Goal: Transaction & Acquisition: Purchase product/service

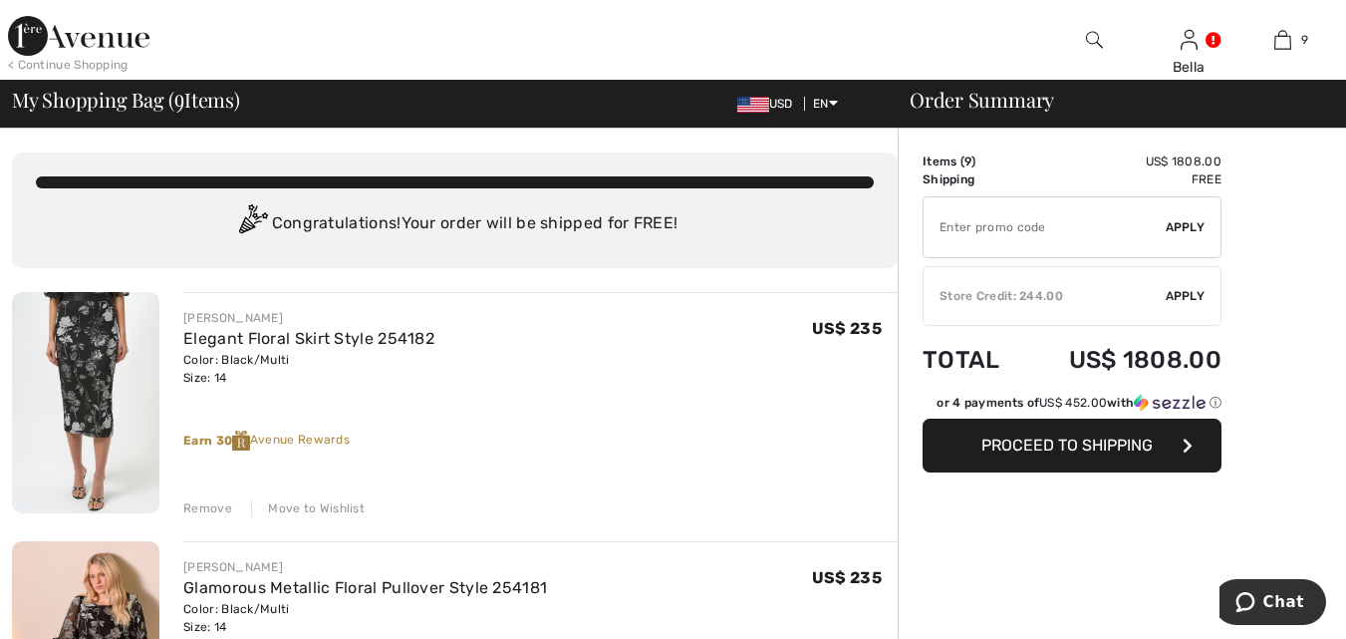
click at [206, 499] on div "Remove" at bounding box center [207, 508] width 49 height 18
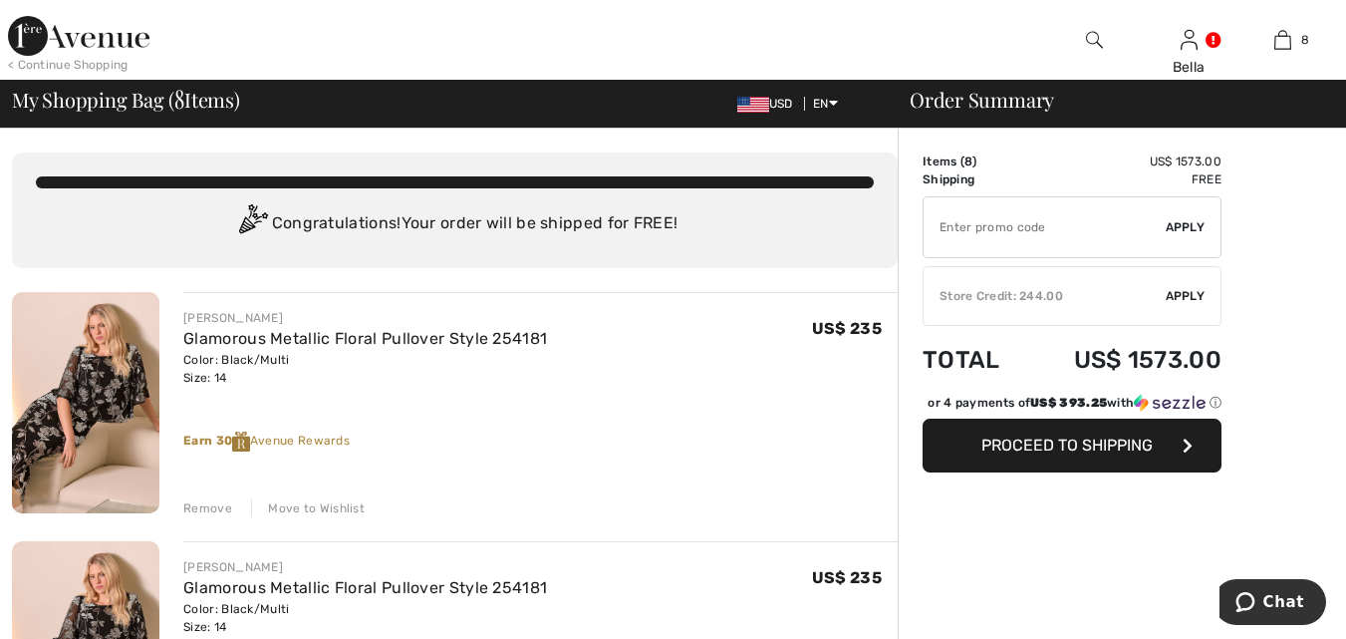
click at [212, 502] on div "Remove" at bounding box center [207, 508] width 49 height 18
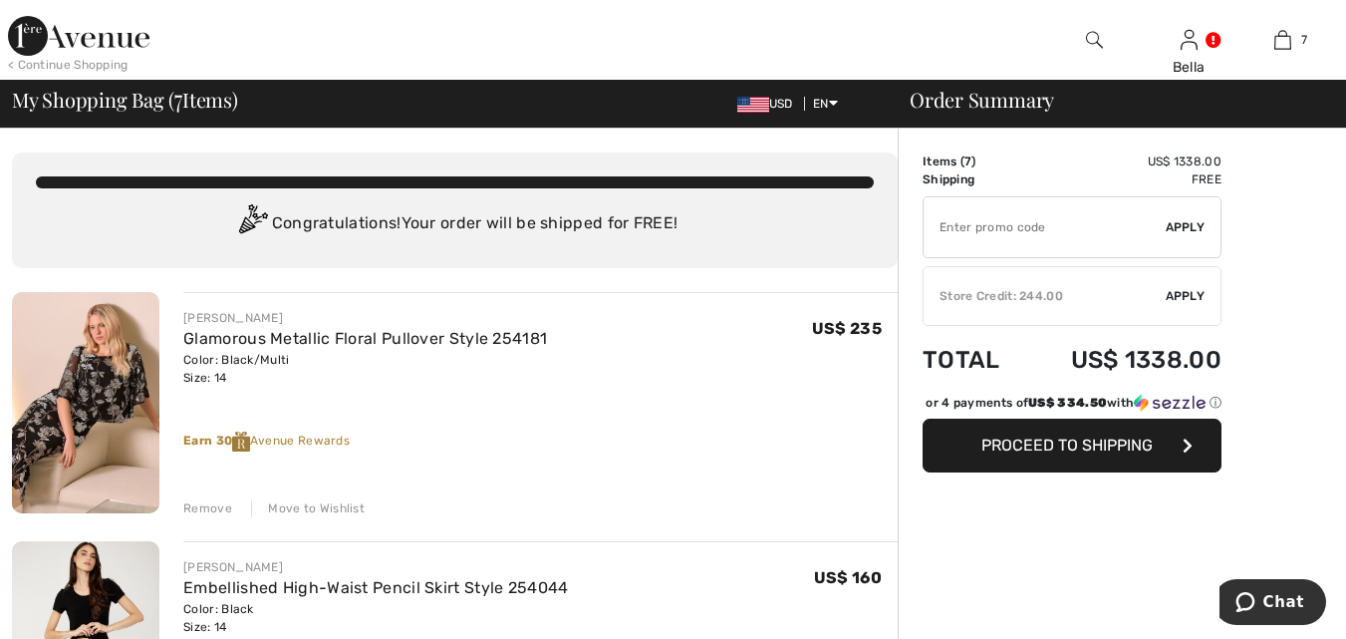
click at [210, 501] on div "Remove" at bounding box center [207, 508] width 49 height 18
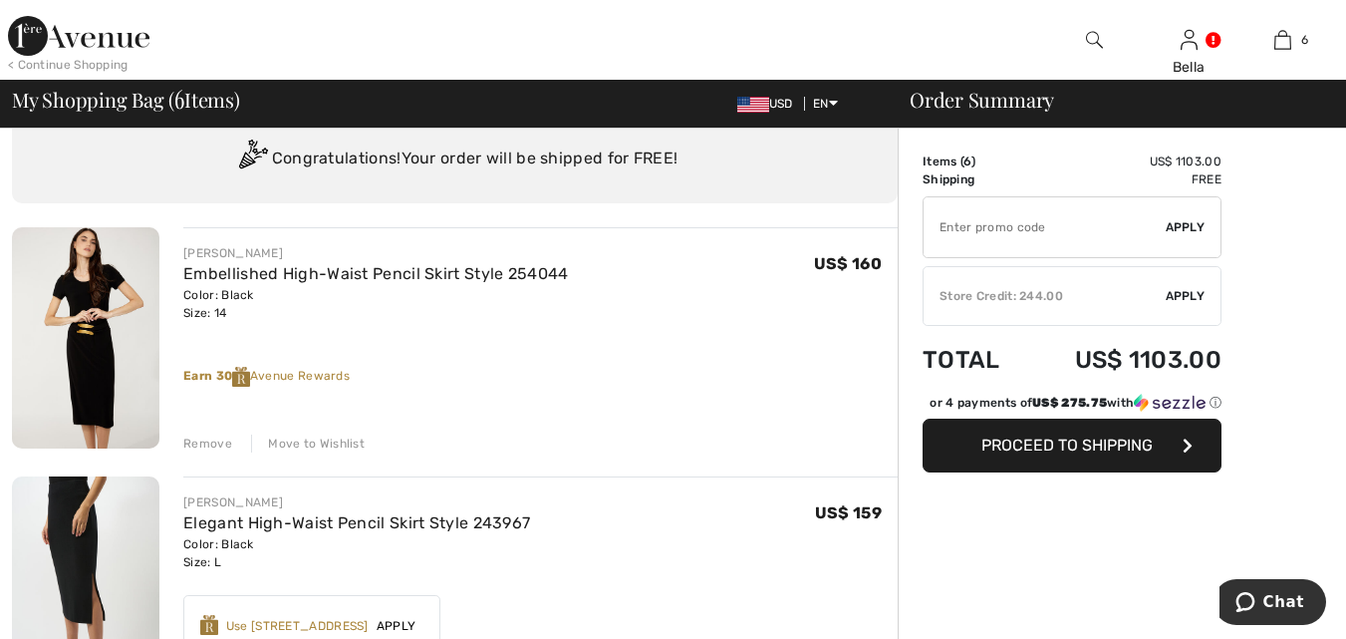
scroll to position [100, 0]
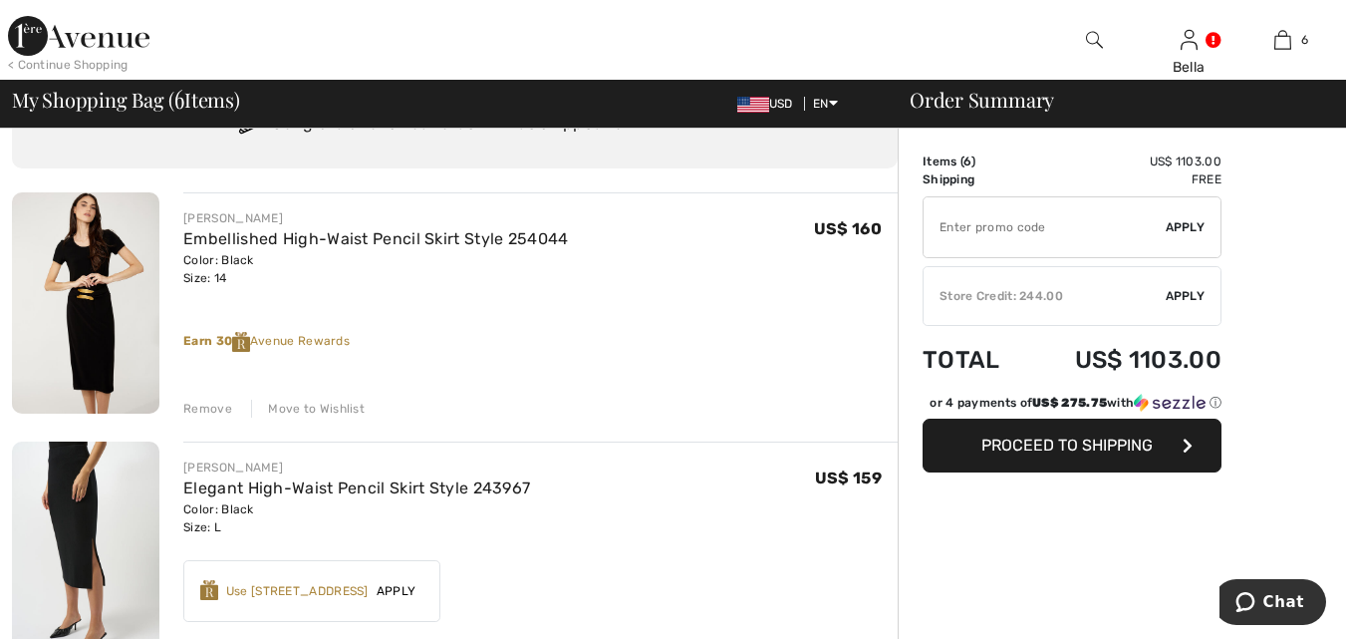
click at [204, 408] on div "Remove" at bounding box center [207, 409] width 49 height 18
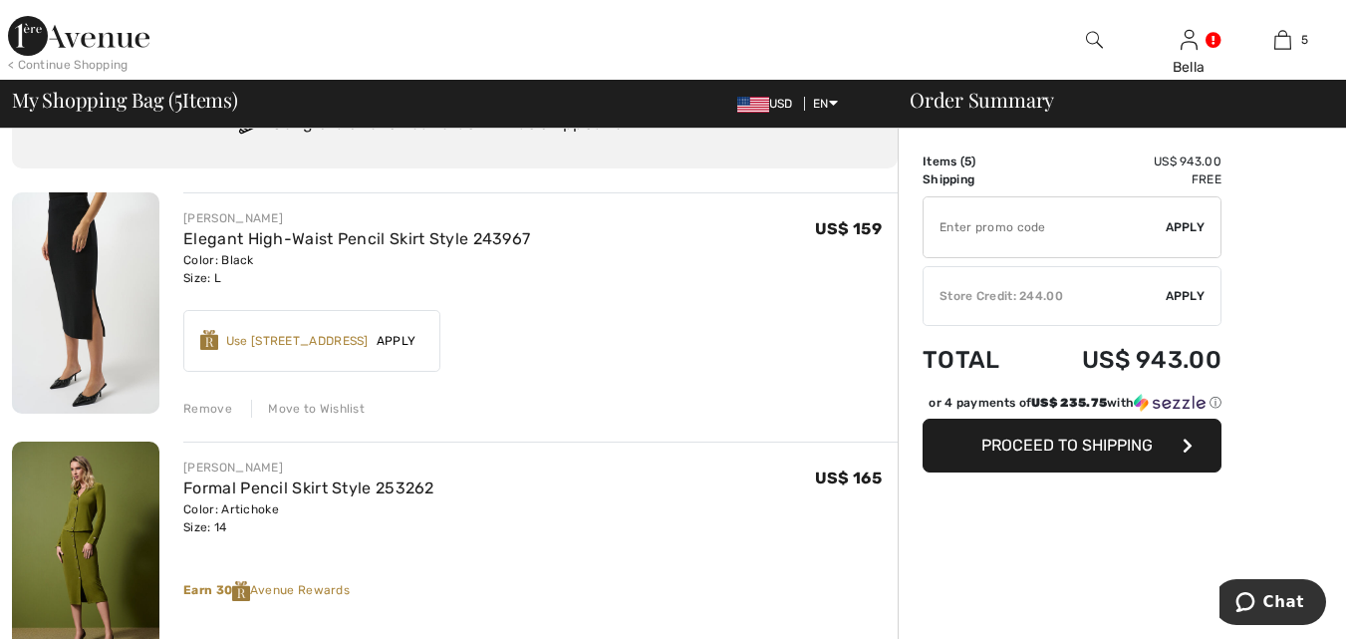
click at [197, 411] on div "Remove" at bounding box center [207, 409] width 49 height 18
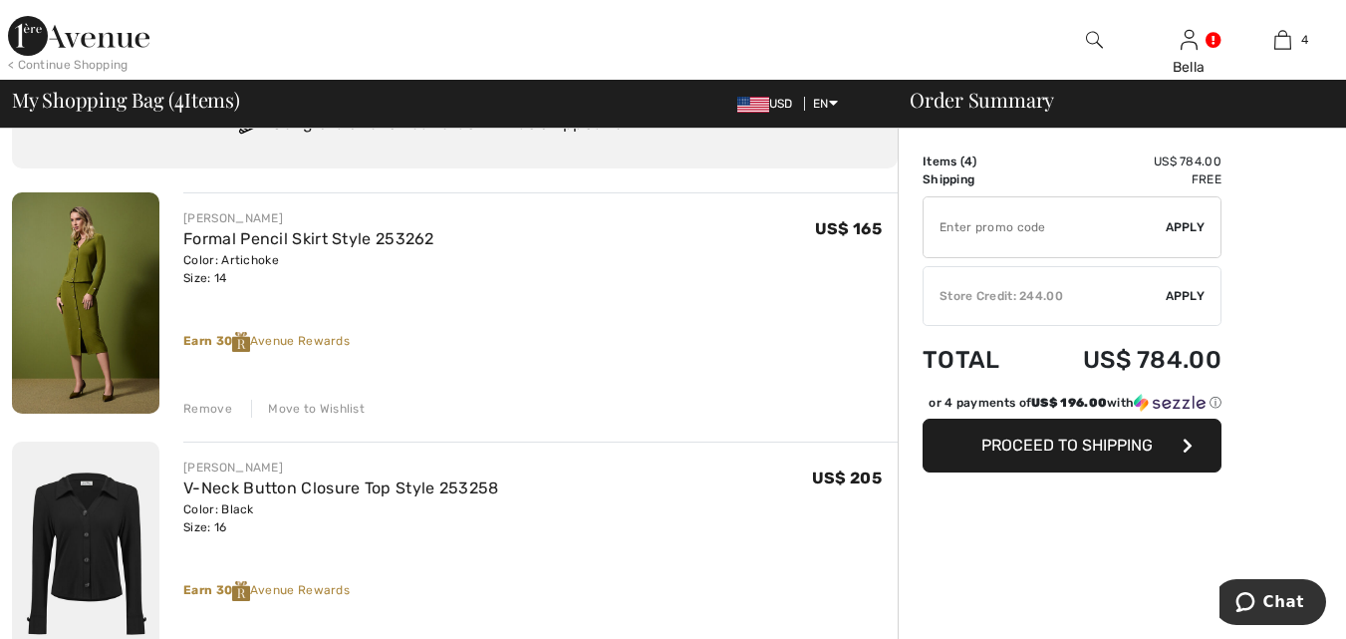
click at [202, 403] on div "Remove" at bounding box center [207, 409] width 49 height 18
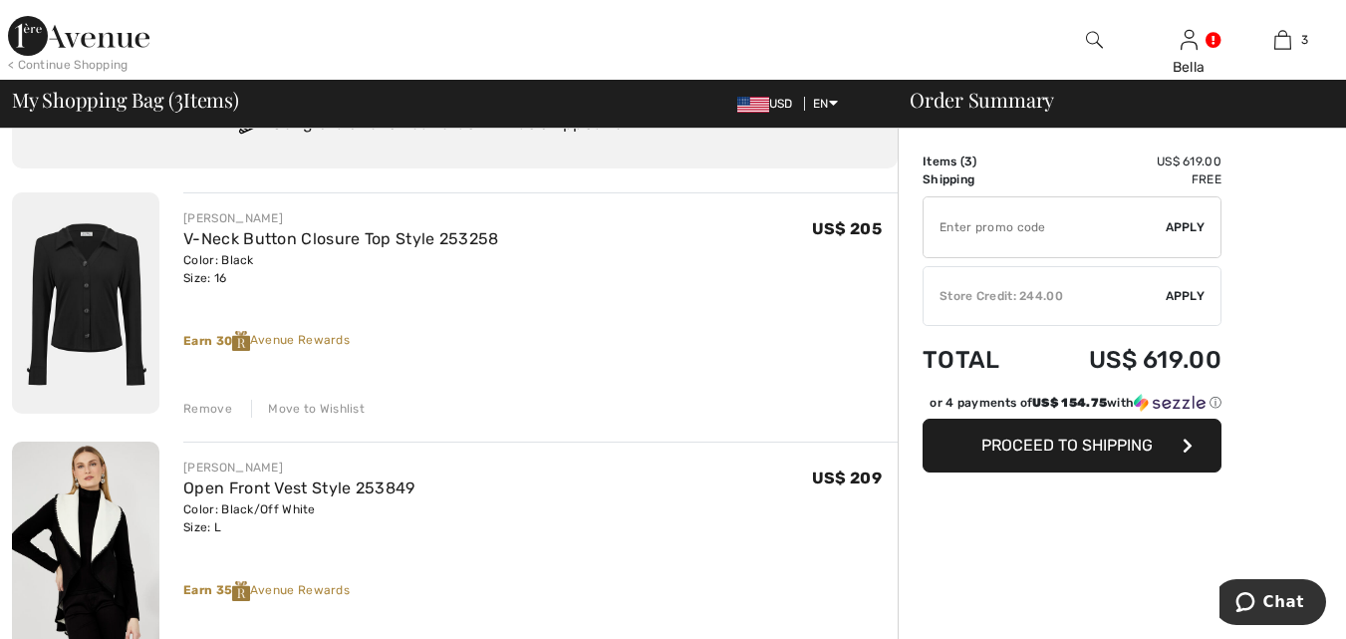
click at [207, 401] on div "Remove" at bounding box center [207, 409] width 49 height 18
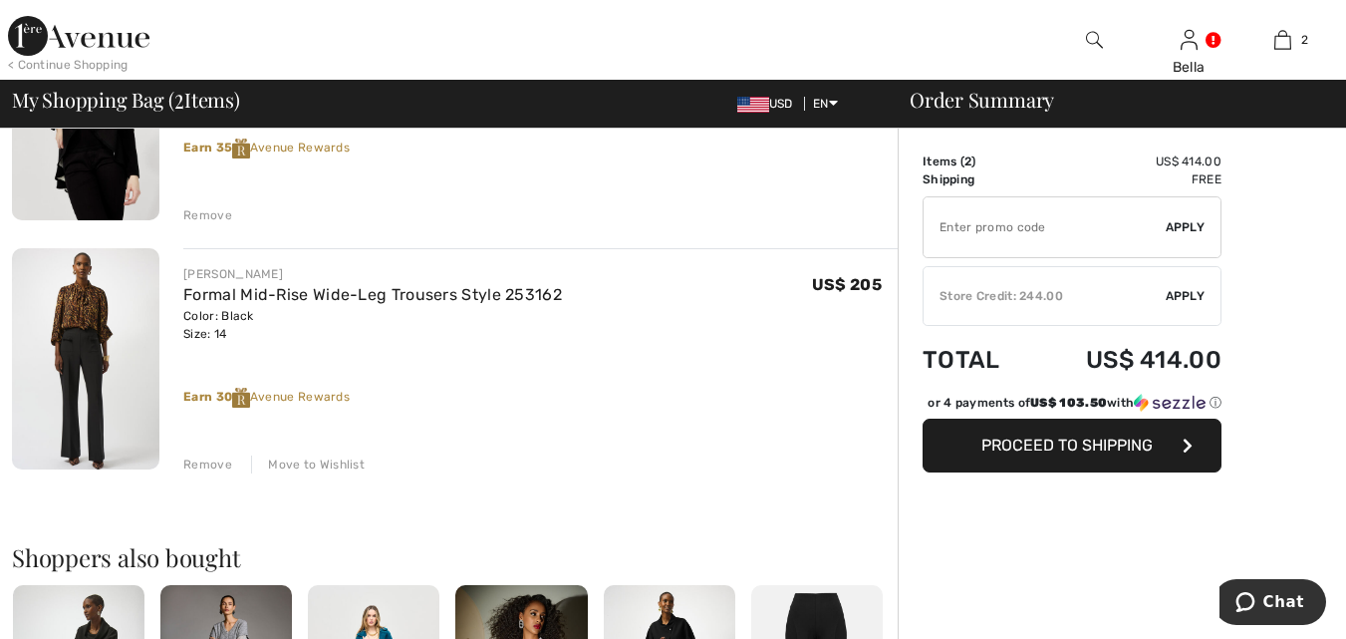
scroll to position [299, 0]
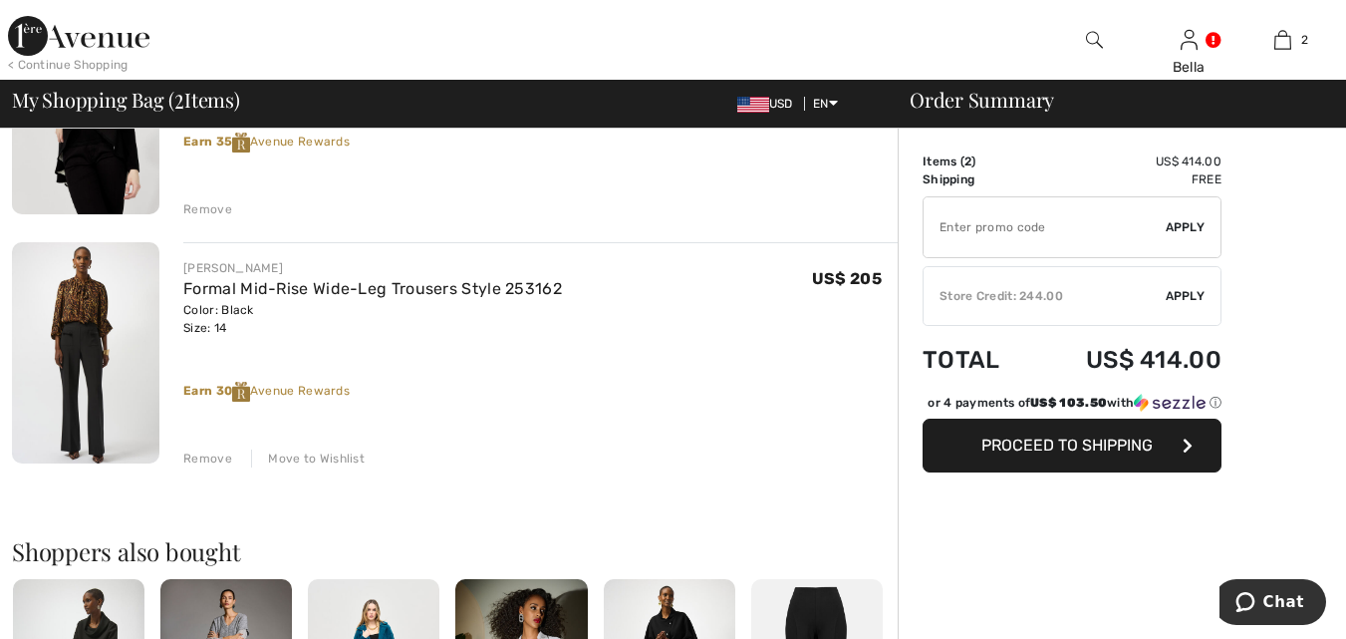
click at [202, 452] on div "Remove" at bounding box center [207, 458] width 49 height 18
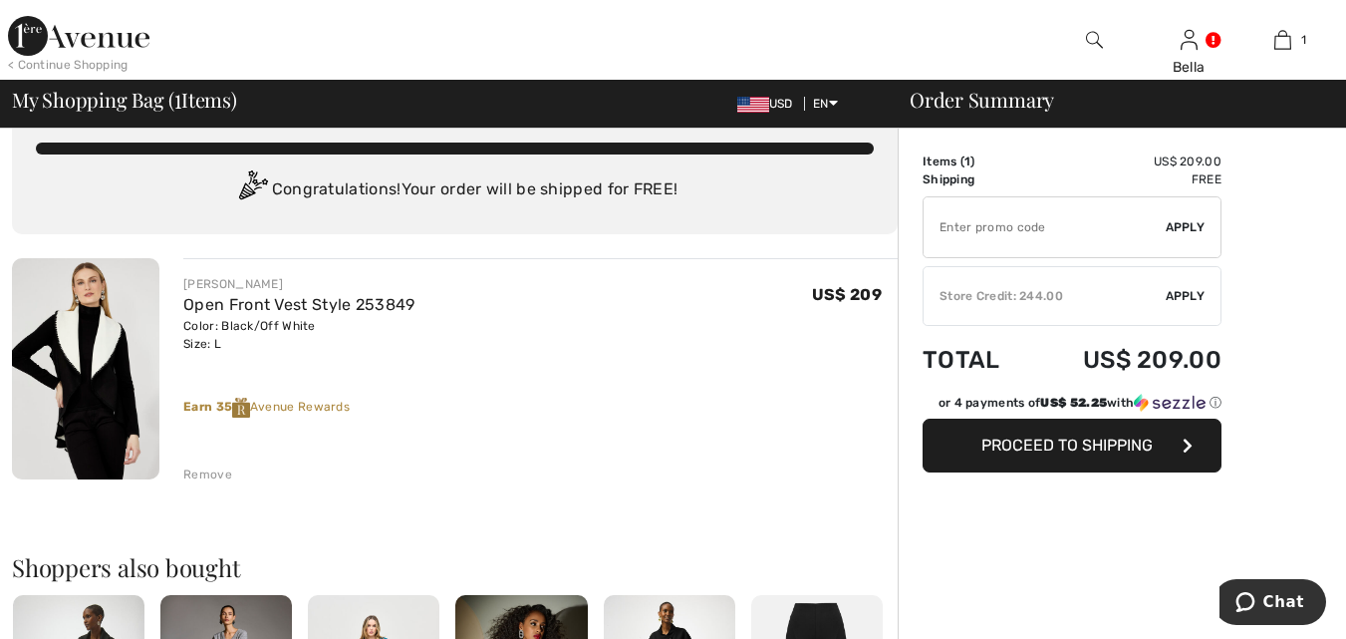
scroll to position [0, 0]
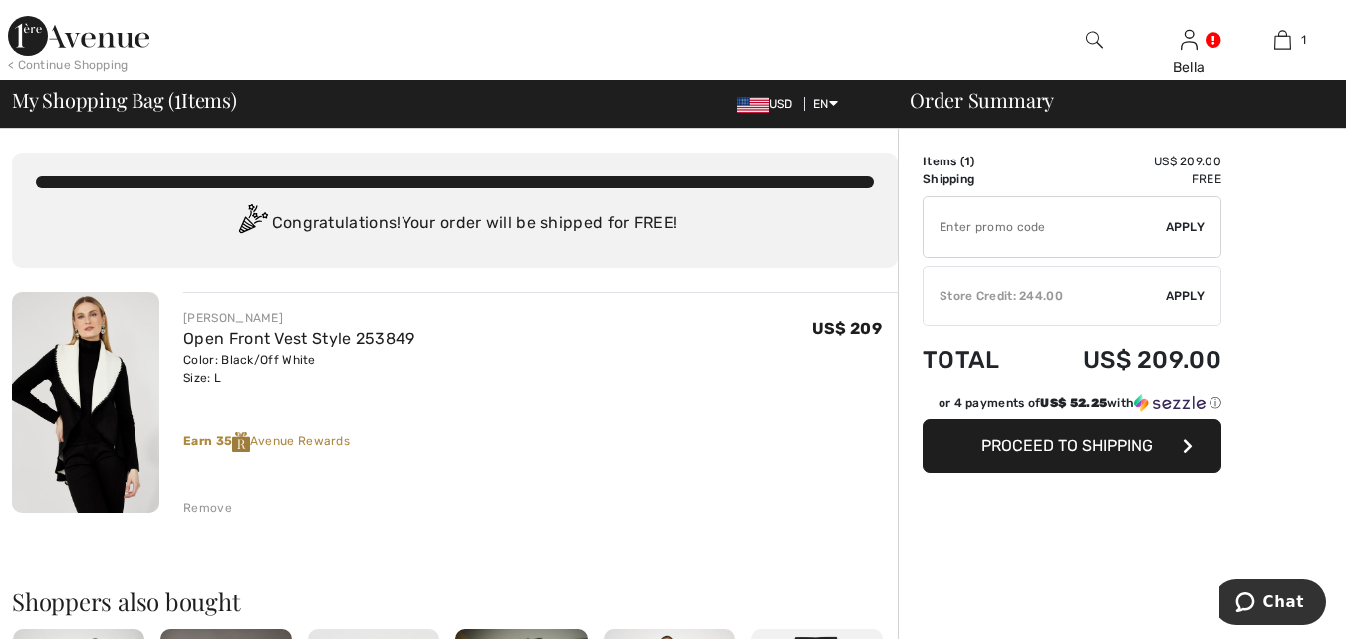
click at [71, 392] on img at bounding box center [85, 402] width 147 height 221
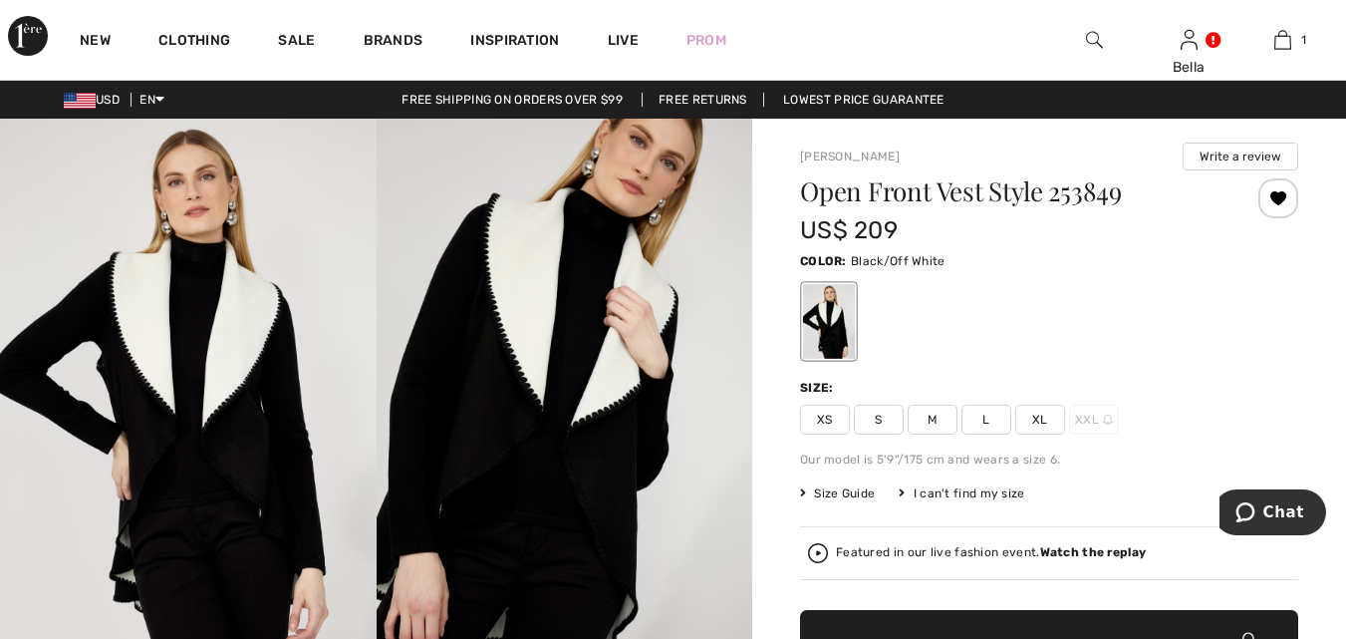
click at [930, 411] on span "M" at bounding box center [933, 420] width 50 height 30
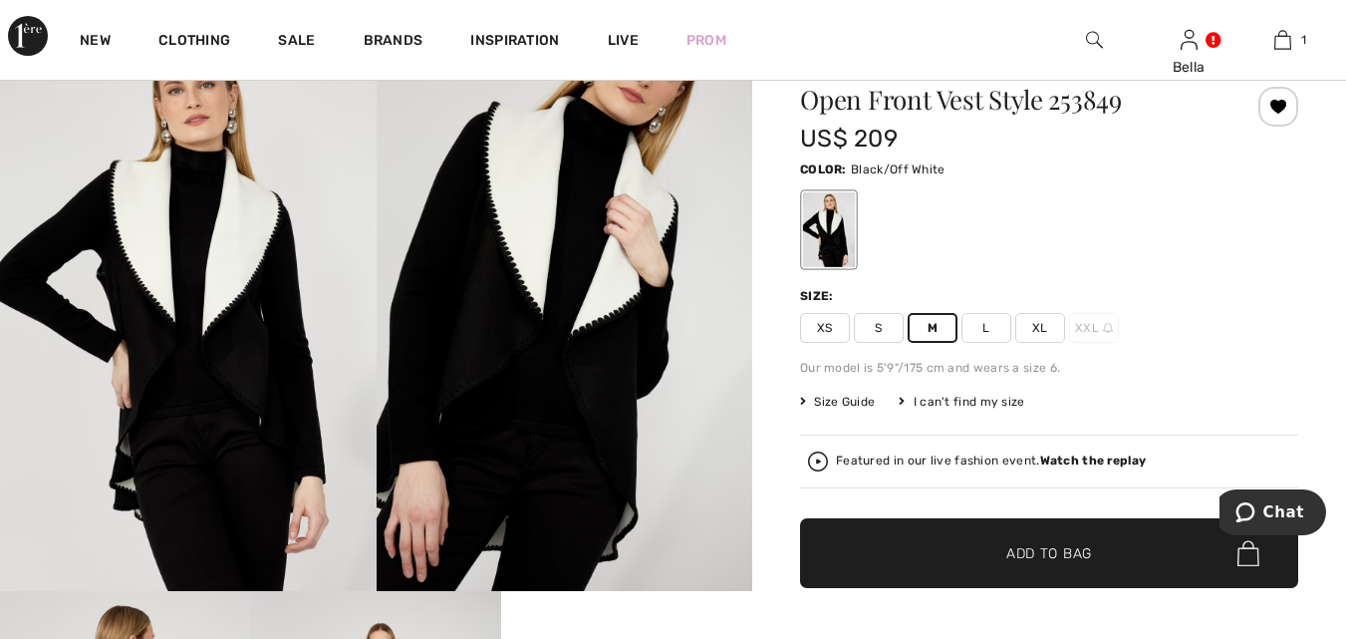
scroll to position [399, 0]
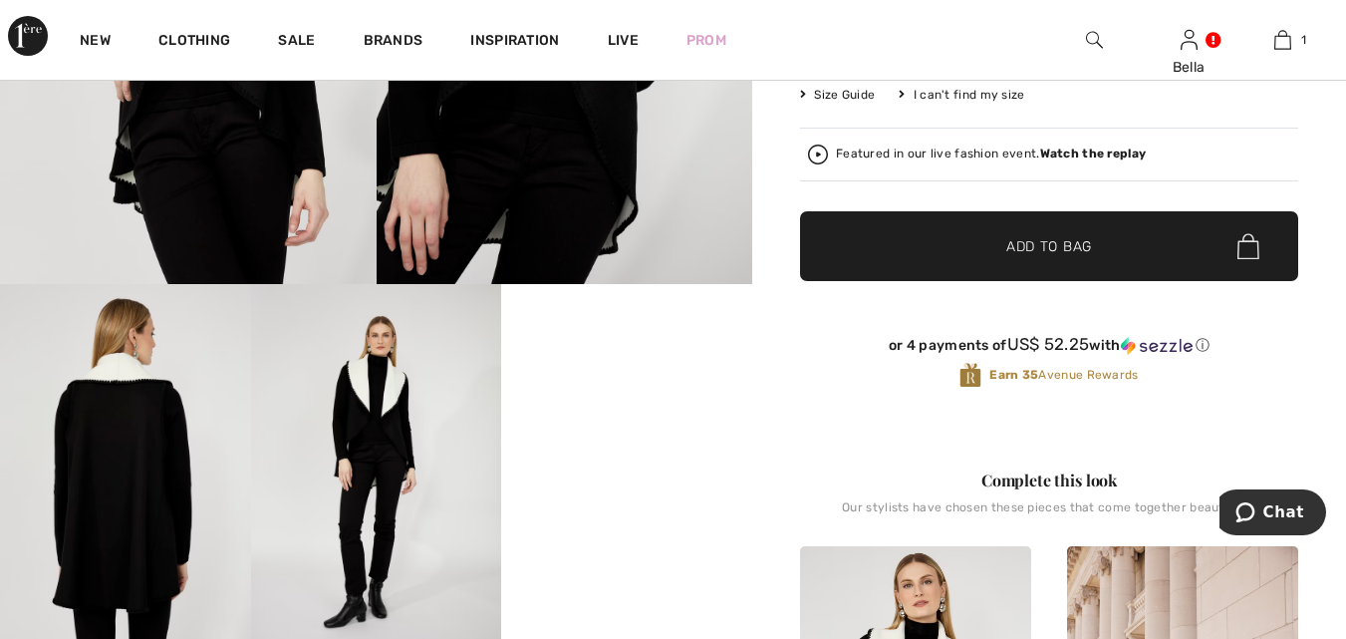
click at [908, 245] on span "✔ Added to Bag Add to Bag" at bounding box center [1049, 246] width 498 height 70
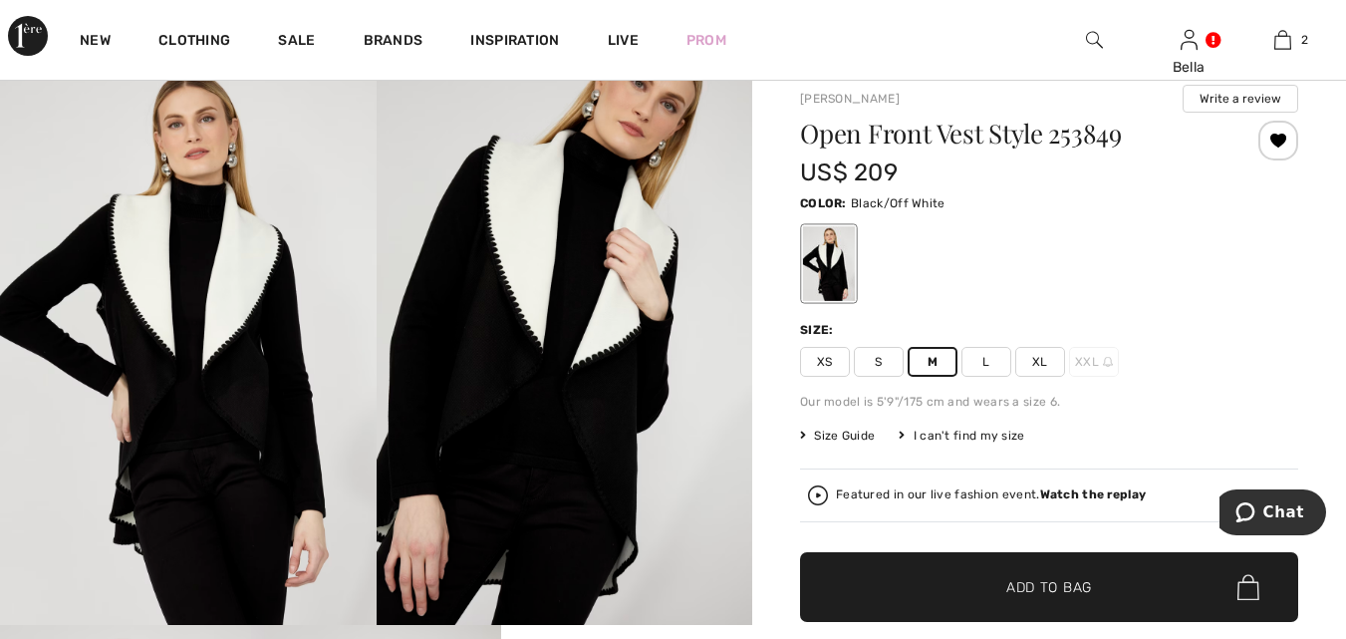
scroll to position [0, 0]
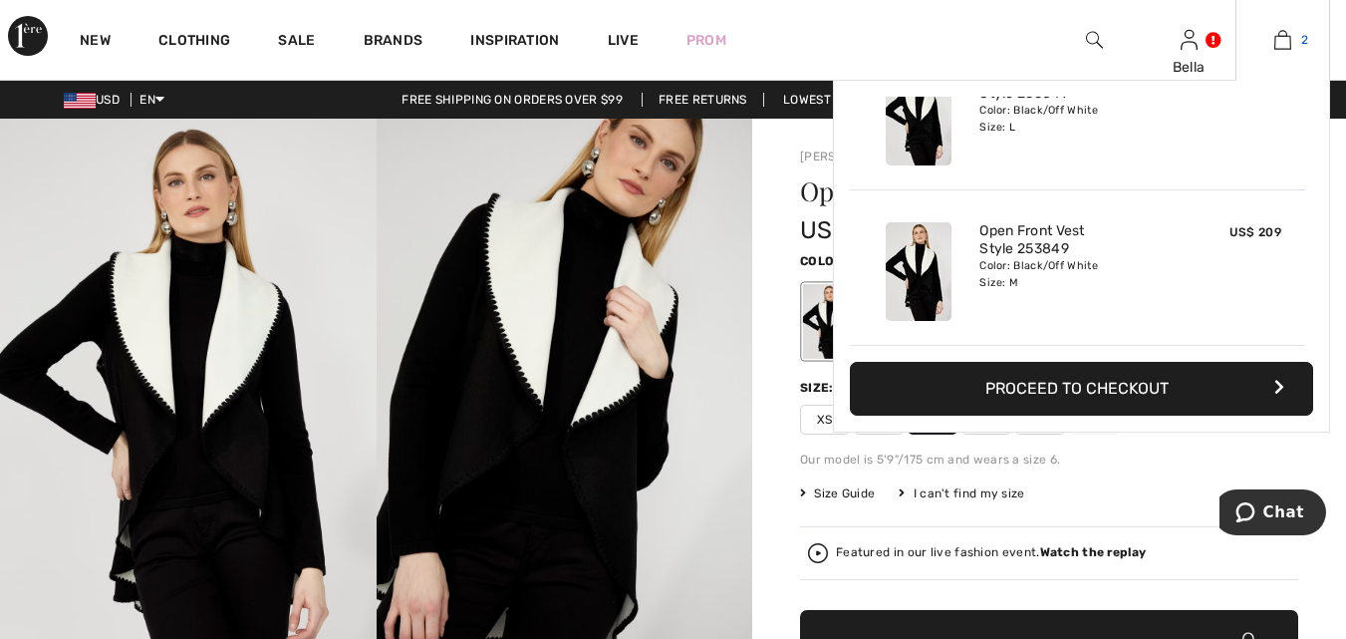
click at [1278, 34] on img at bounding box center [1282, 40] width 17 height 24
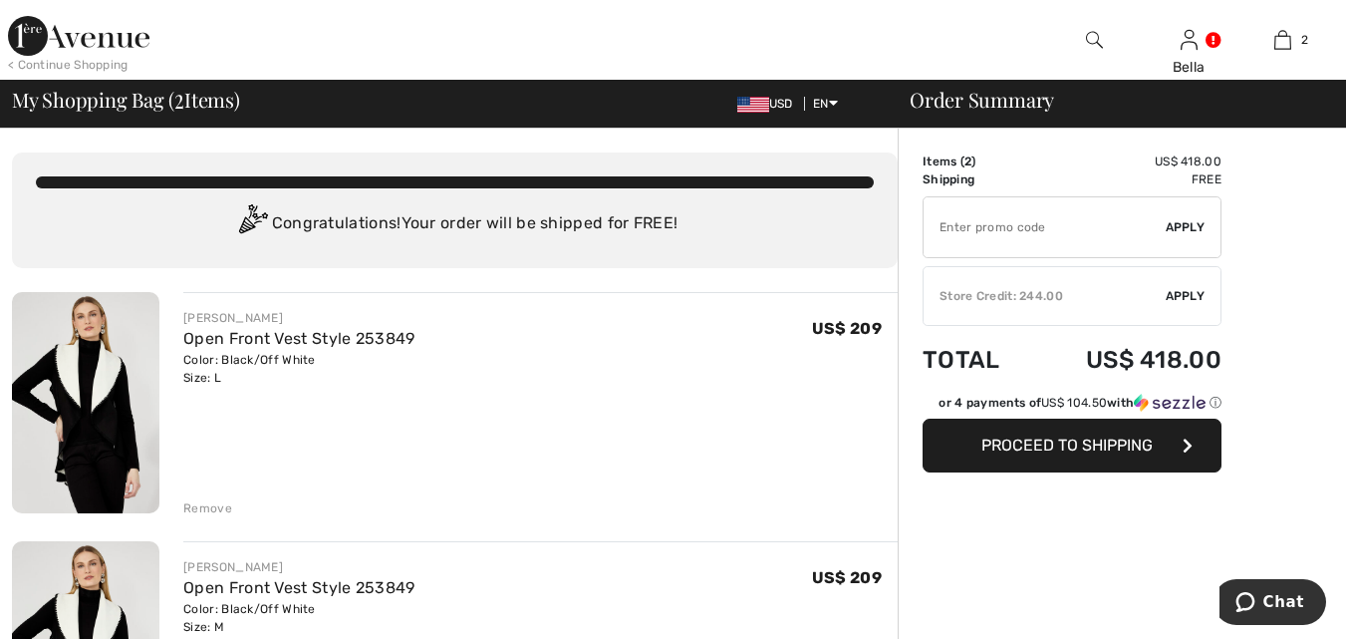
click at [208, 506] on div "Remove" at bounding box center [207, 508] width 49 height 18
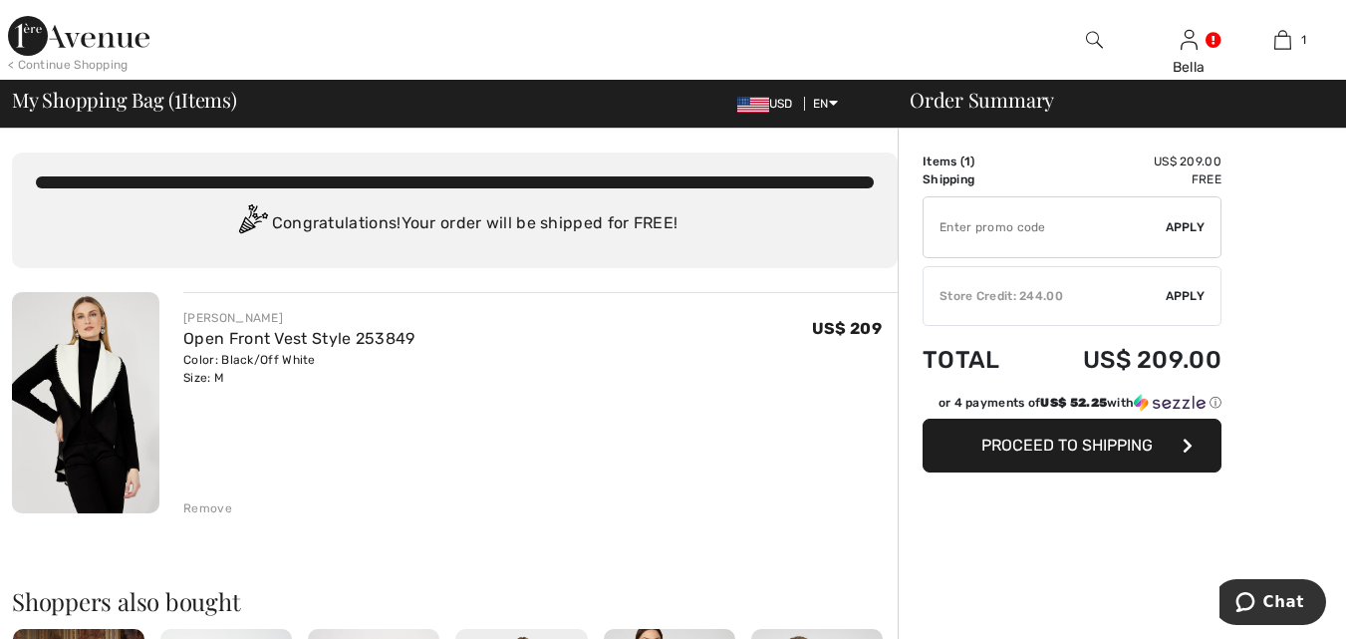
click at [1093, 33] on img at bounding box center [1094, 40] width 17 height 24
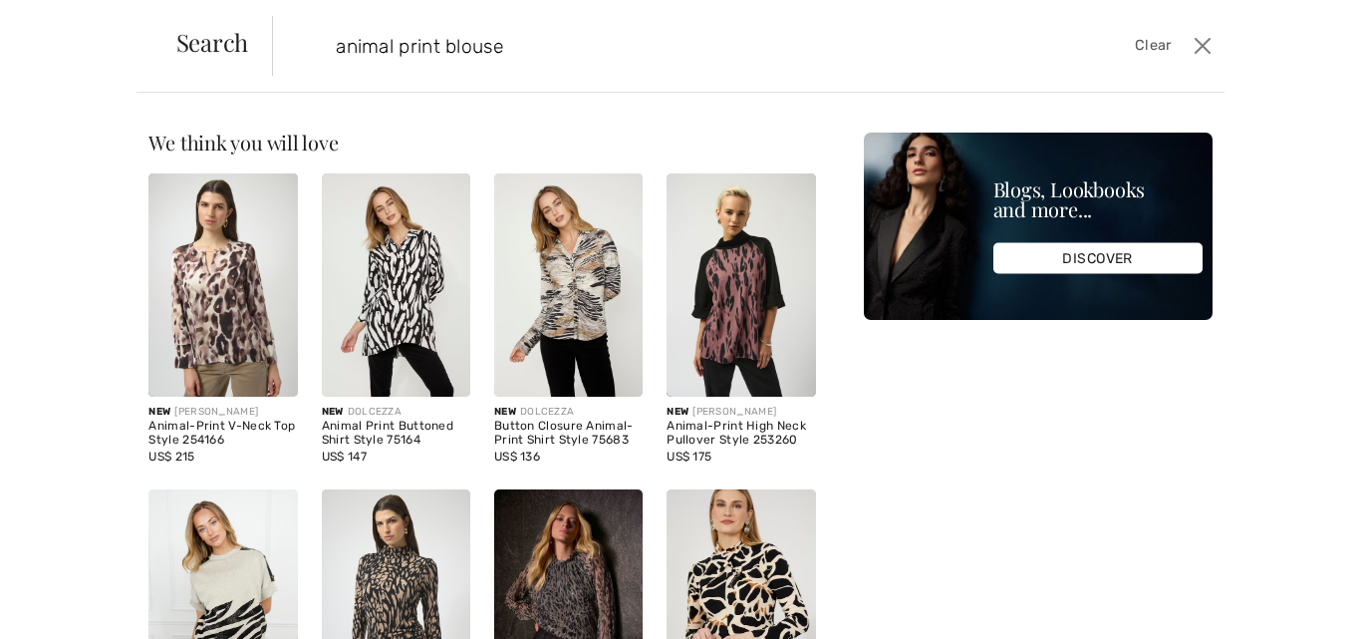
type input "animal print blouse"
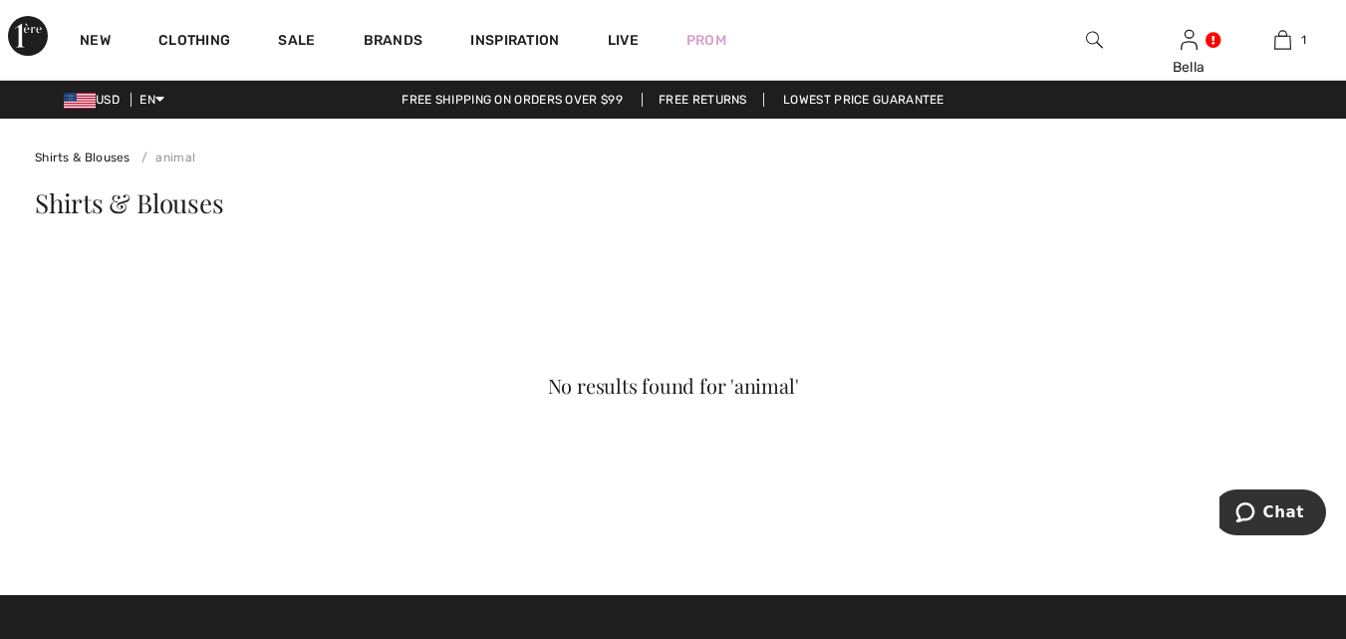
click at [181, 154] on link "animal" at bounding box center [165, 157] width 62 height 14
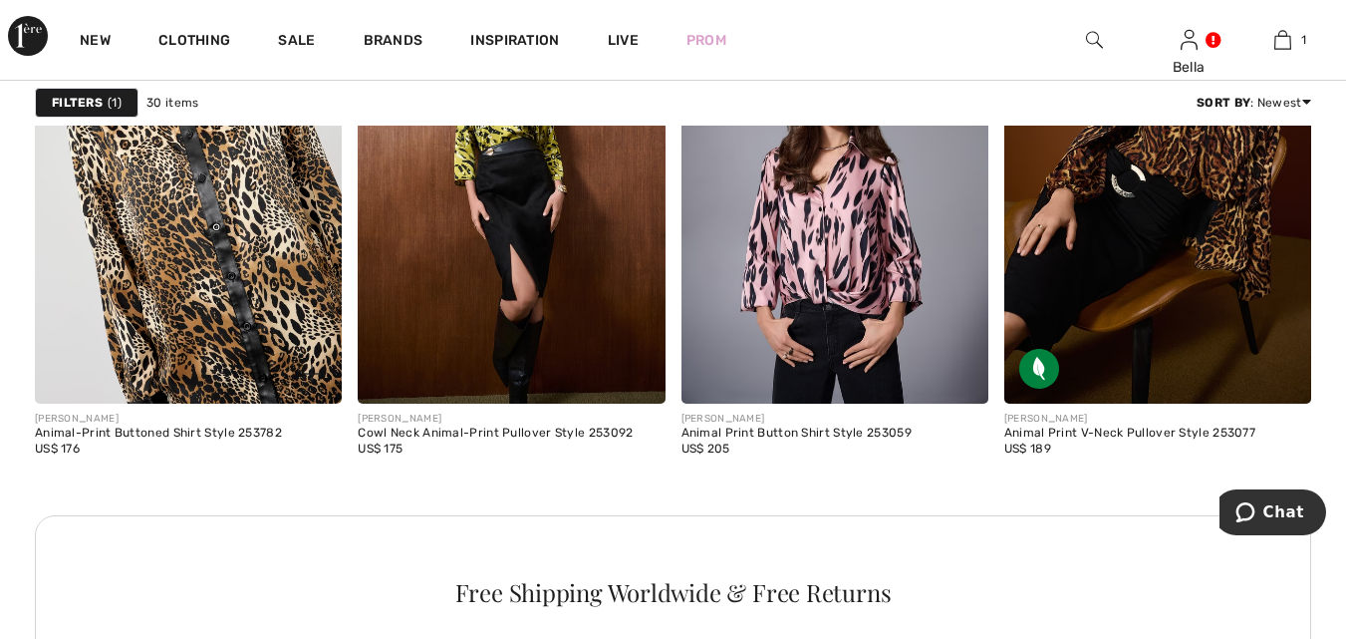
scroll to position [2092, 0]
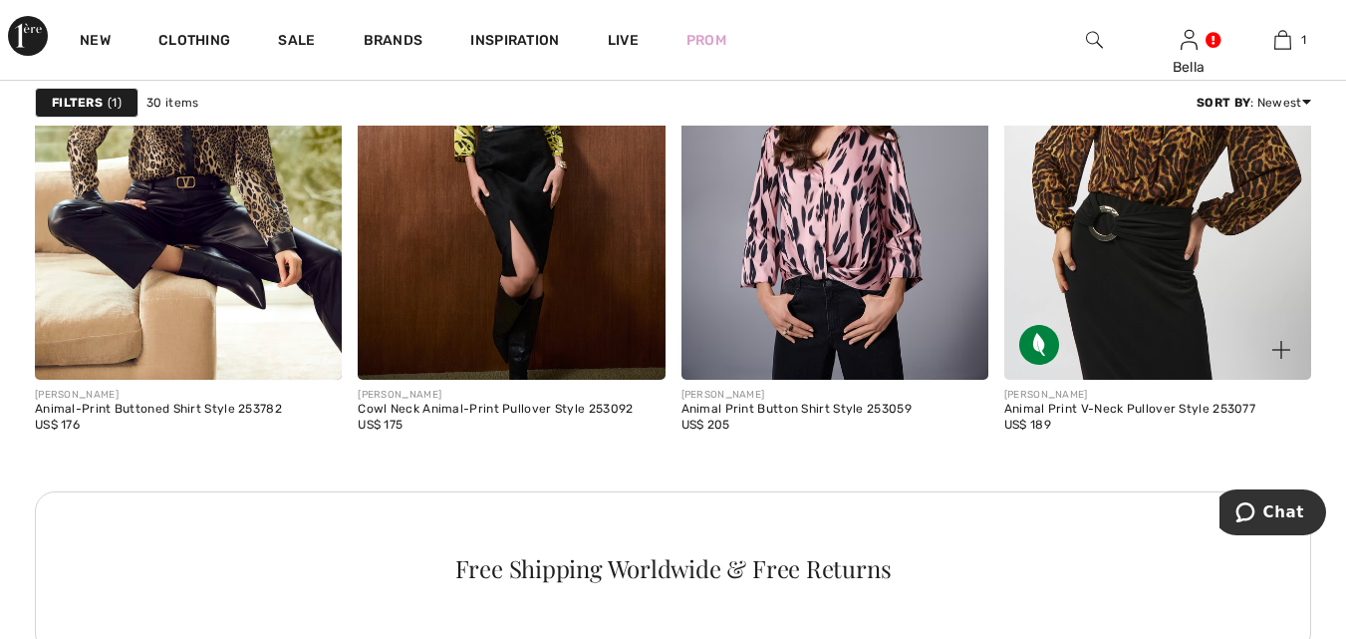
click at [1222, 260] on img at bounding box center [1157, 148] width 307 height 460
